Goal: Task Accomplishment & Management: Use online tool/utility

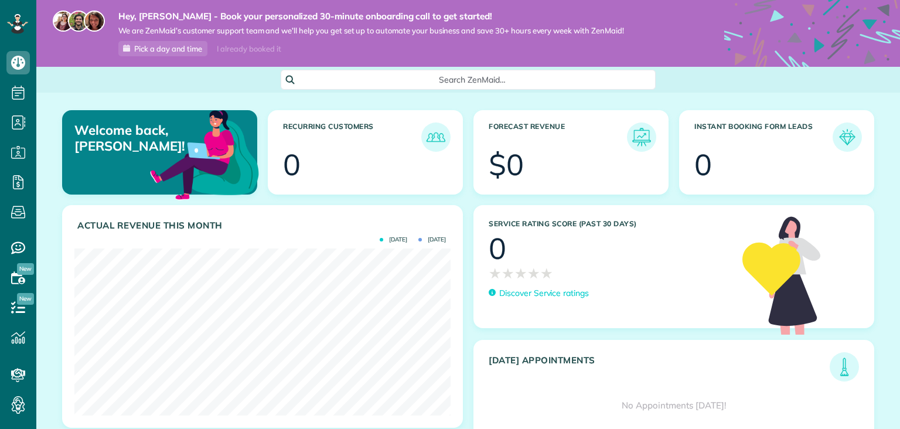
scroll to position [166, 376]
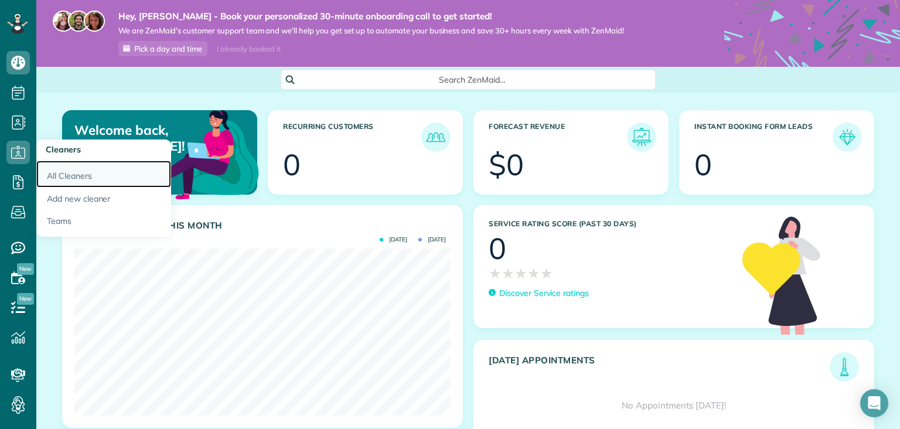
click at [73, 172] on link "All Cleaners" at bounding box center [103, 174] width 135 height 27
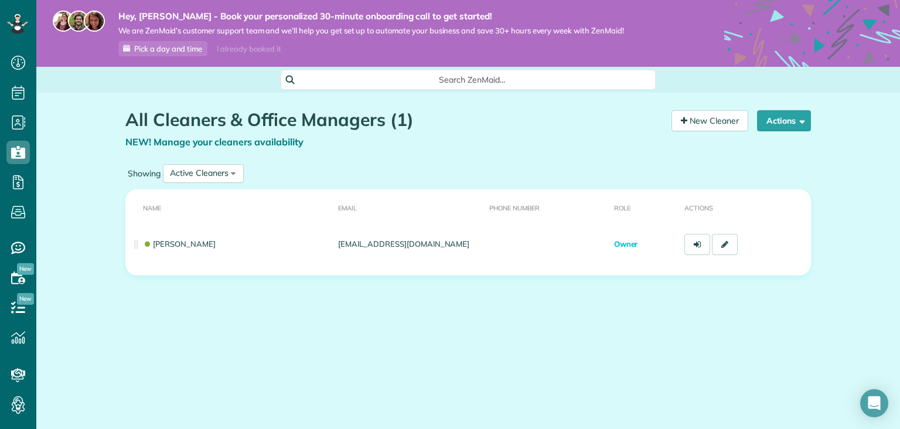
scroll to position [5, 5]
click at [219, 171] on div "Active Cleaners" at bounding box center [199, 173] width 59 height 12
click at [719, 157] on div "New Cleaner" at bounding box center [706, 135] width 86 height 50
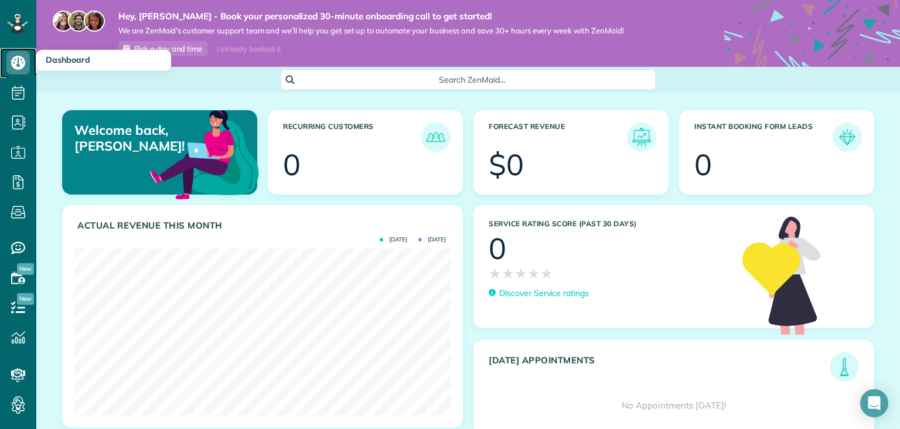
click at [14, 75] on span "Dashboard" at bounding box center [17, 74] width 23 height 1
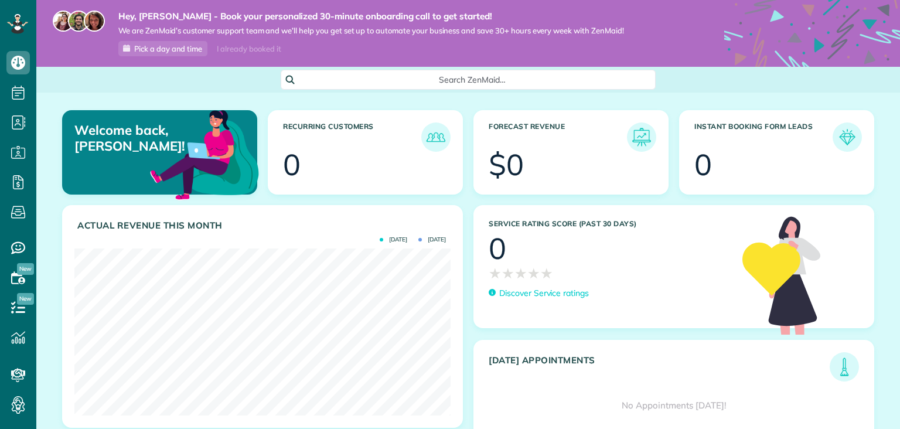
scroll to position [166, 376]
